Goal: Task Accomplishment & Management: Manage account settings

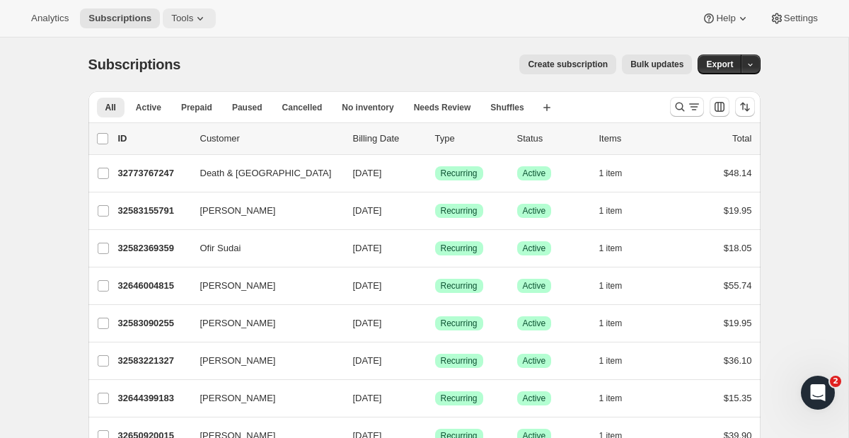
click at [181, 23] on span "Tools" at bounding box center [182, 18] width 22 height 11
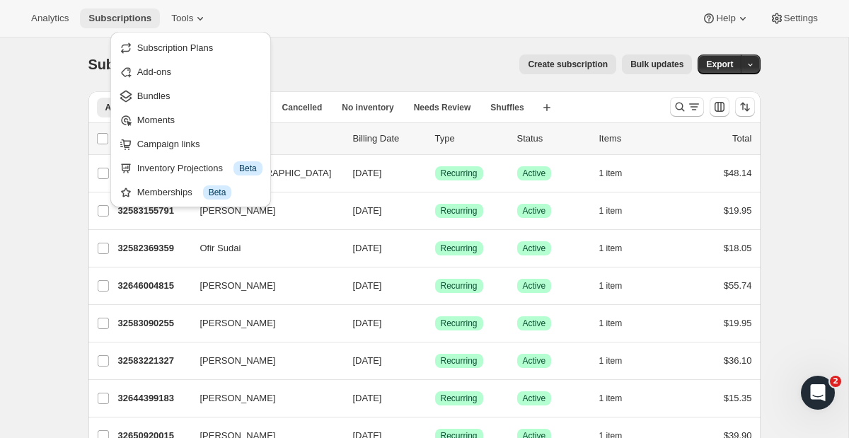
drag, startPoint x: 76, startPoint y: 16, endPoint x: 149, endPoint y: 10, distance: 73.8
click at [149, 10] on div "Analytics Subscriptions Tools" at bounding box center [119, 18] width 193 height 20
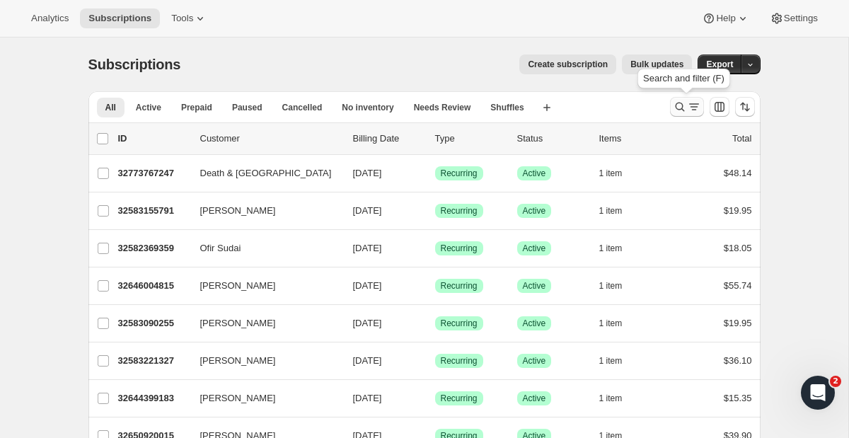
click at [683, 112] on icon "Search and filter results" at bounding box center [680, 107] width 14 height 14
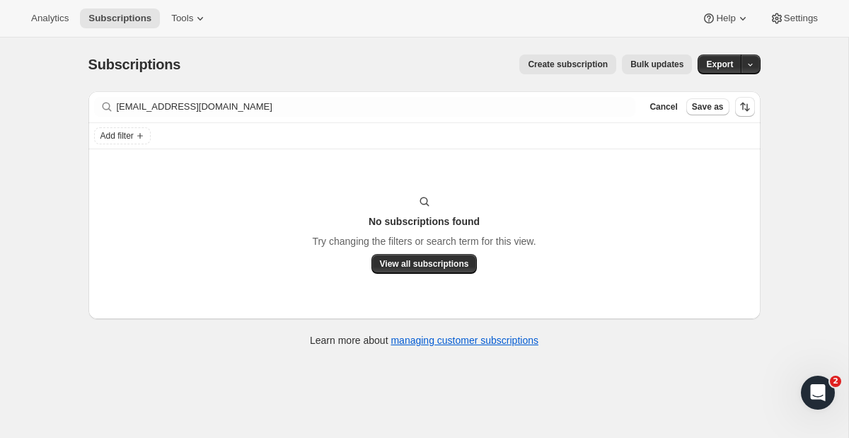
click at [206, 126] on div "Add filter" at bounding box center [424, 135] width 672 height 25
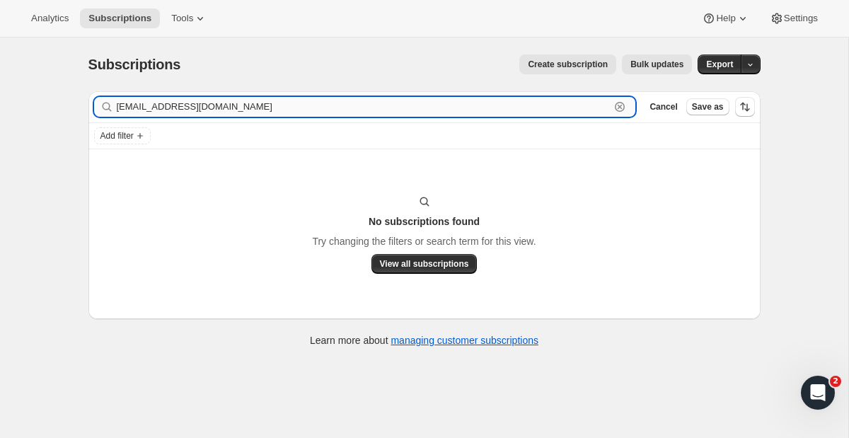
click at [209, 111] on input "[EMAIL_ADDRESS][DOMAIN_NAME]" at bounding box center [364, 107] width 494 height 20
paste input "skrekotensun"
type input "[EMAIL_ADDRESS][DOMAIN_NAME]"
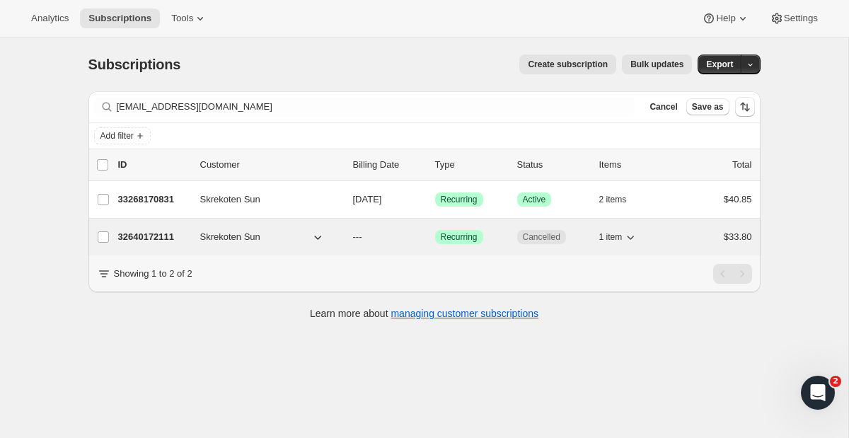
click at [326, 233] on button "Skrekoten Sun" at bounding box center [262, 237] width 141 height 23
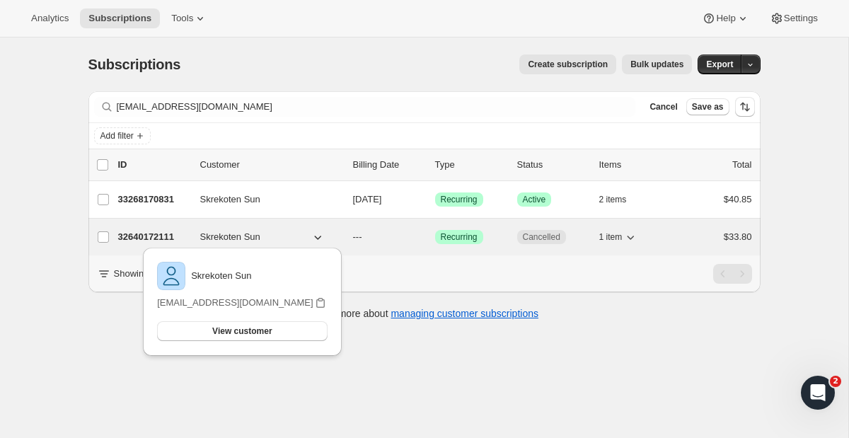
click at [318, 237] on icon "button" at bounding box center [317, 238] width 7 height 4
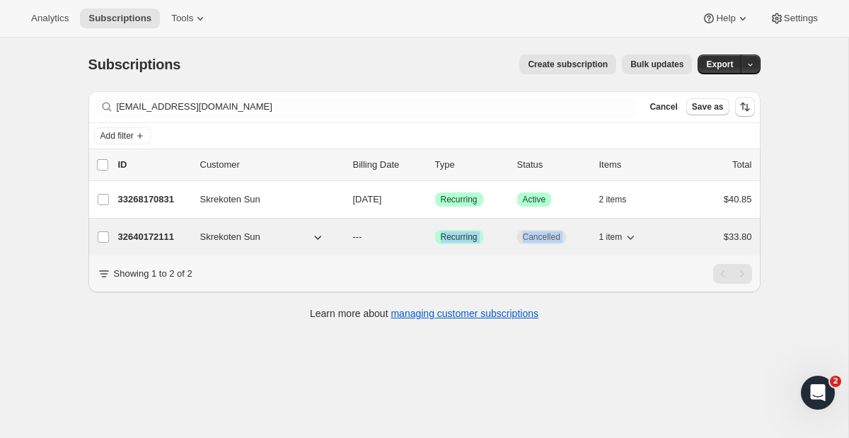
drag, startPoint x: 403, startPoint y: 237, endPoint x: 666, endPoint y: 231, distance: 262.5
click at [666, 231] on div "32640172111 Skrekoten Sun --- Success Recurring Cancelled 1 item $33.80" at bounding box center [435, 237] width 634 height 20
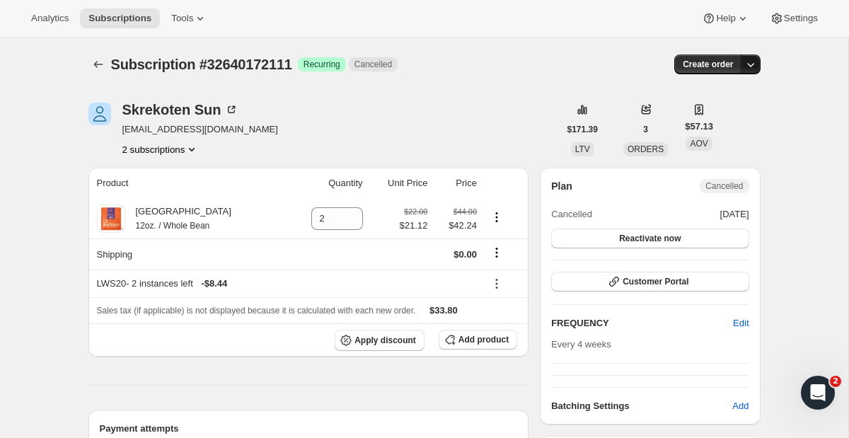
click at [752, 64] on icon "button" at bounding box center [751, 64] width 14 height 14
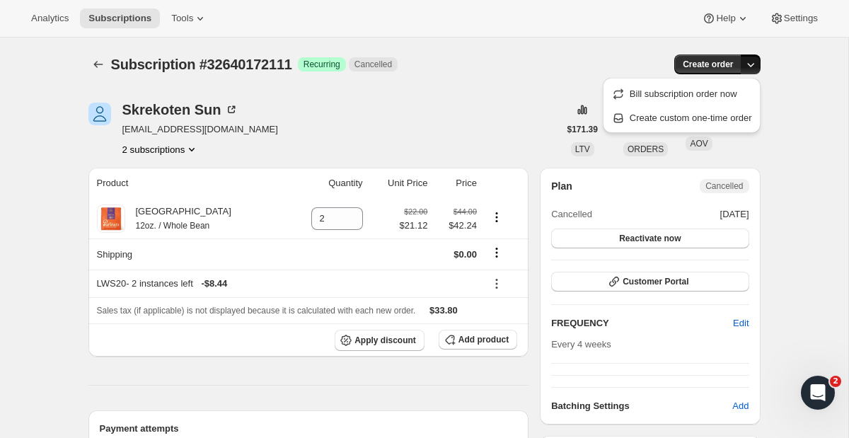
click at [752, 64] on icon "button" at bounding box center [751, 64] width 14 height 14
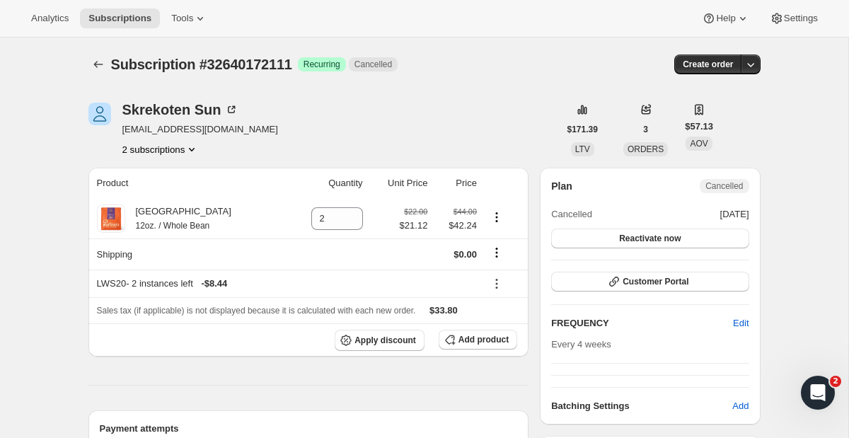
click at [824, 6] on div "Analytics Subscriptions Tools Help Settings" at bounding box center [424, 18] width 849 height 37
click at [812, 14] on span "Settings" at bounding box center [801, 18] width 34 height 11
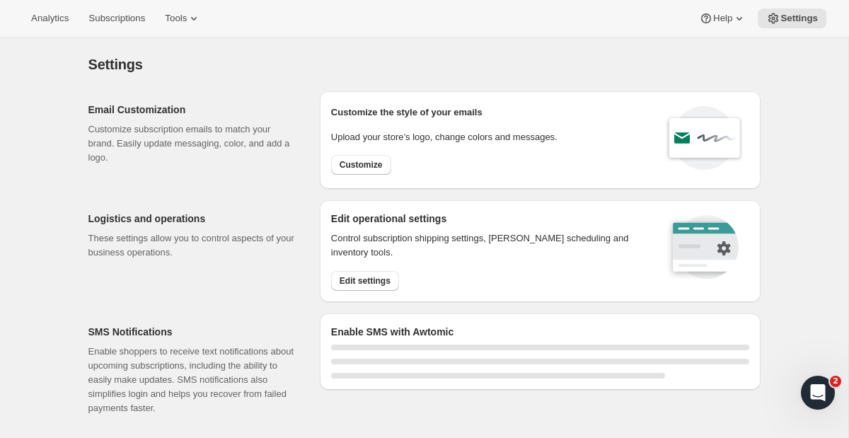
select select "22:00"
select select "09:00"
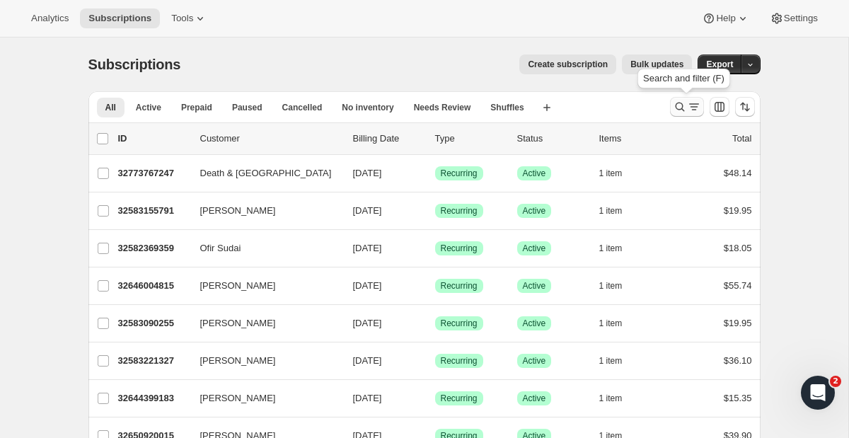
click at [676, 107] on icon "Search and filter results" at bounding box center [679, 107] width 9 height 9
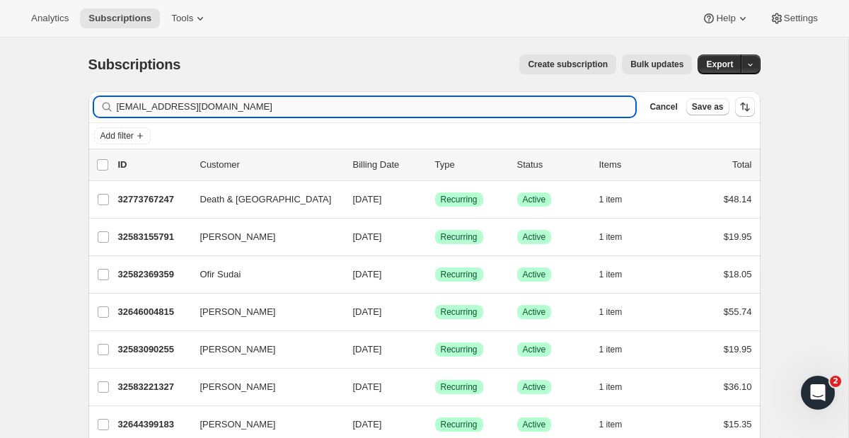
type input "[EMAIL_ADDRESS][DOMAIN_NAME]"
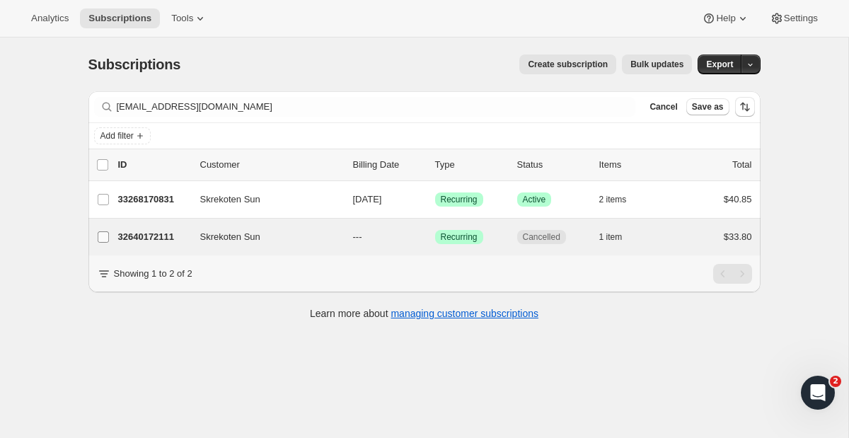
click at [100, 238] on input "Skrekoten Sun" at bounding box center [103, 236] width 11 height 11
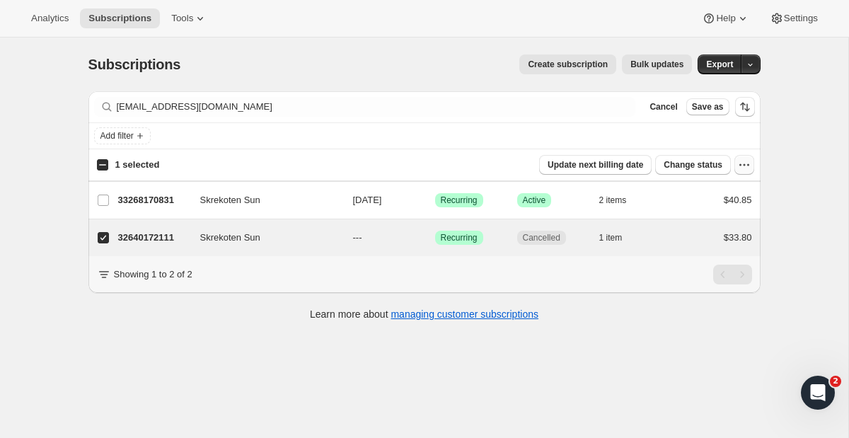
click at [741, 163] on icon "button" at bounding box center [744, 165] width 14 height 14
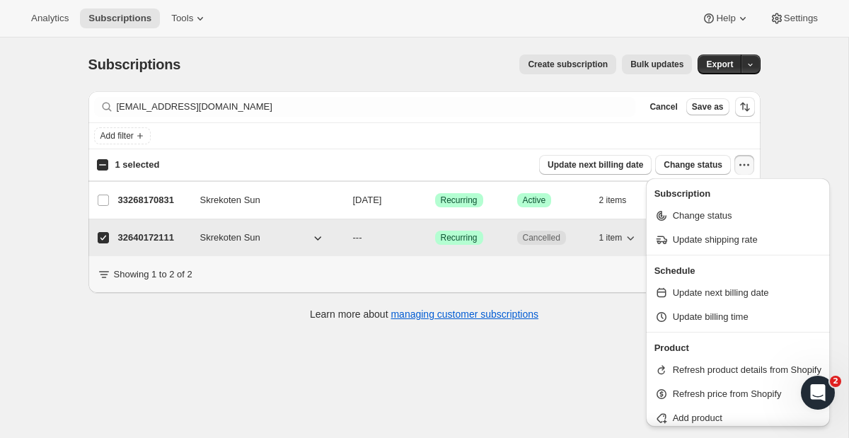
click at [444, 243] on span "Success Recurring" at bounding box center [459, 238] width 48 height 14
checkbox input "false"
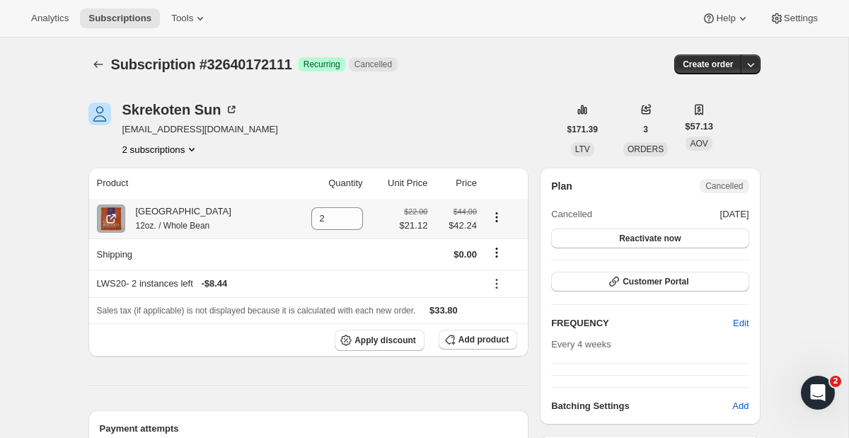
click at [488, 225] on div at bounding box center [502, 218] width 35 height 19
click at [496, 215] on icon "Product actions" at bounding box center [497, 217] width 14 height 14
click at [534, 138] on div "Skrekoten Sun skrekotensun@gmail.com 2 subscriptions" at bounding box center [323, 130] width 470 height 54
click at [748, 60] on icon "button" at bounding box center [751, 64] width 14 height 14
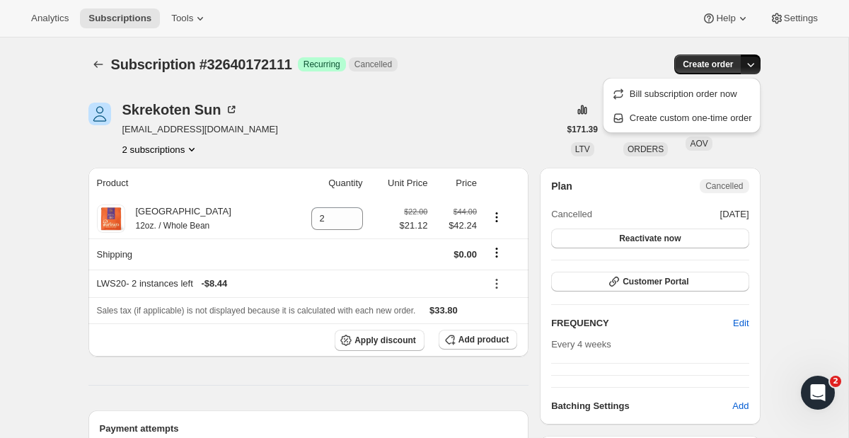
click at [748, 60] on icon "button" at bounding box center [751, 64] width 14 height 14
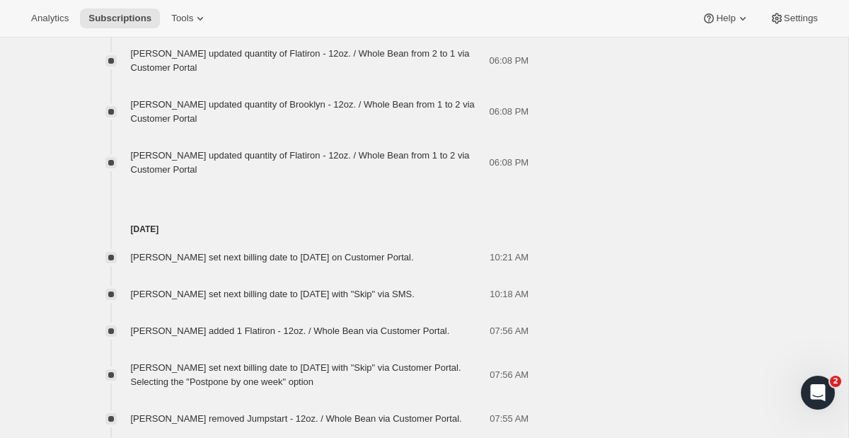
scroll to position [1532, 0]
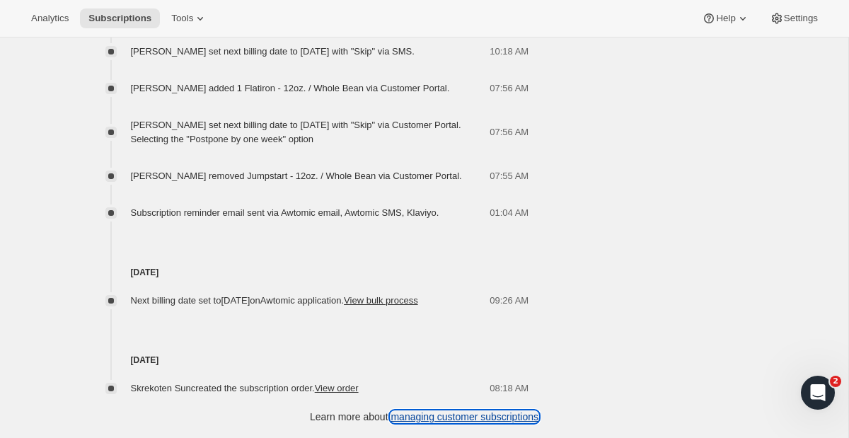
click at [407, 421] on link "managing customer subscriptions" at bounding box center [465, 416] width 148 height 11
